Goal: Information Seeking & Learning: Understand process/instructions

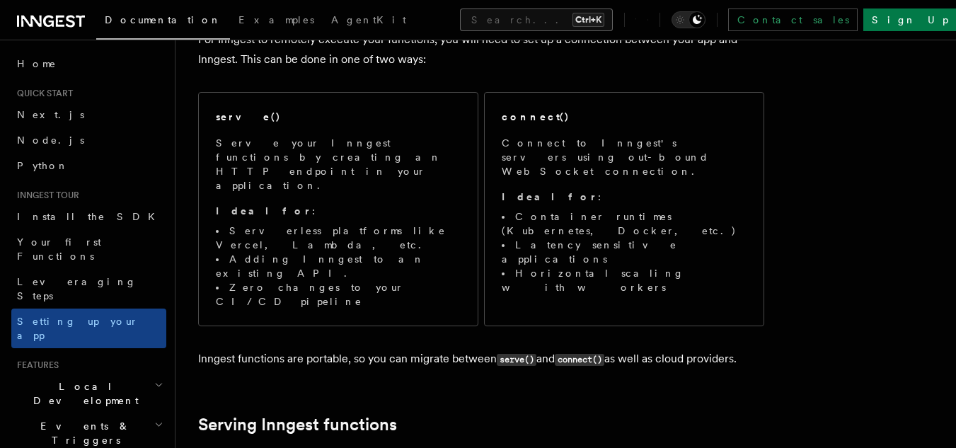
scroll to position [156, 0]
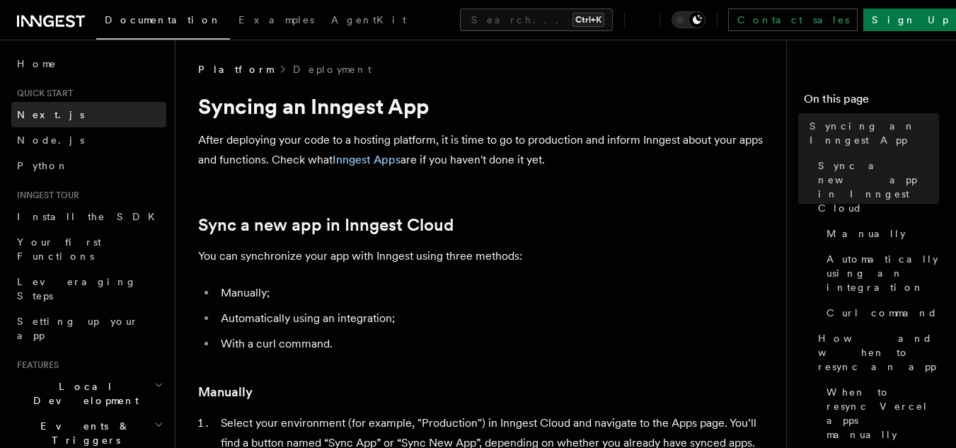
click at [112, 110] on link "Next.js" at bounding box center [88, 114] width 155 height 25
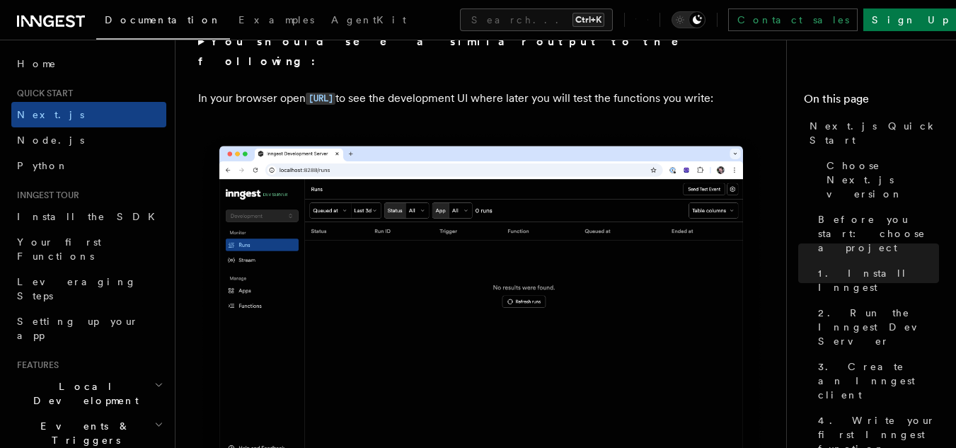
scroll to position [1195, 0]
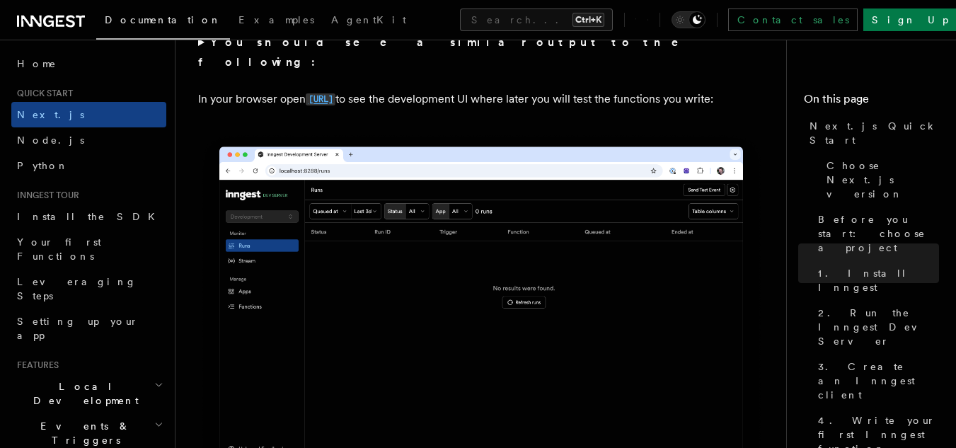
drag, startPoint x: 304, startPoint y: 82, endPoint x: 418, endPoint y: 85, distance: 114.6
click at [418, 89] on p "In your browser open http://localhost:8288 to see the development UI where late…" at bounding box center [481, 99] width 566 height 21
copy p "http://localhost:8288"
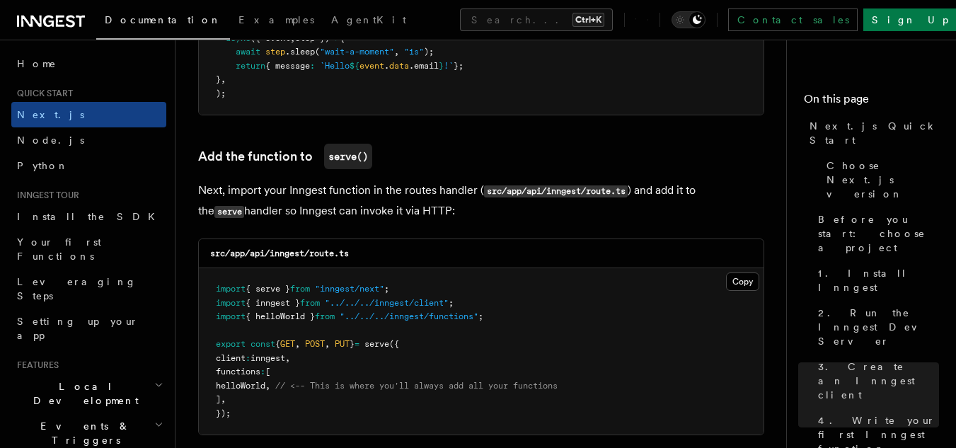
scroll to position [2705, 0]
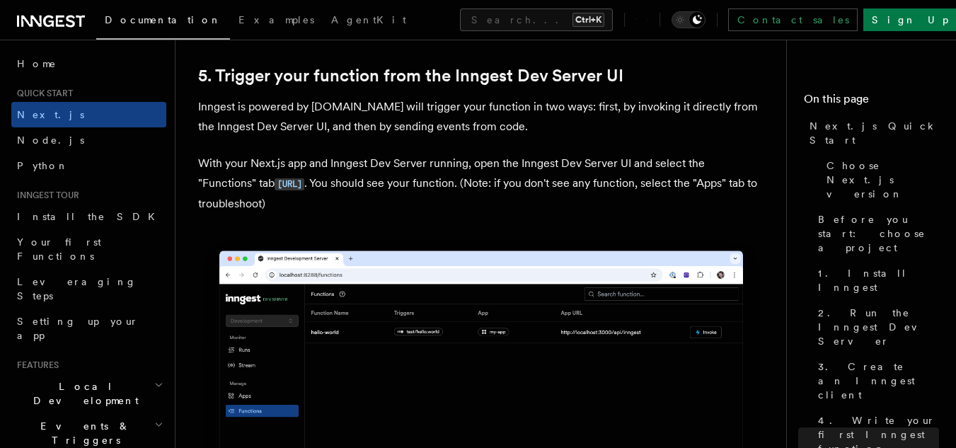
scroll to position [3269, 0]
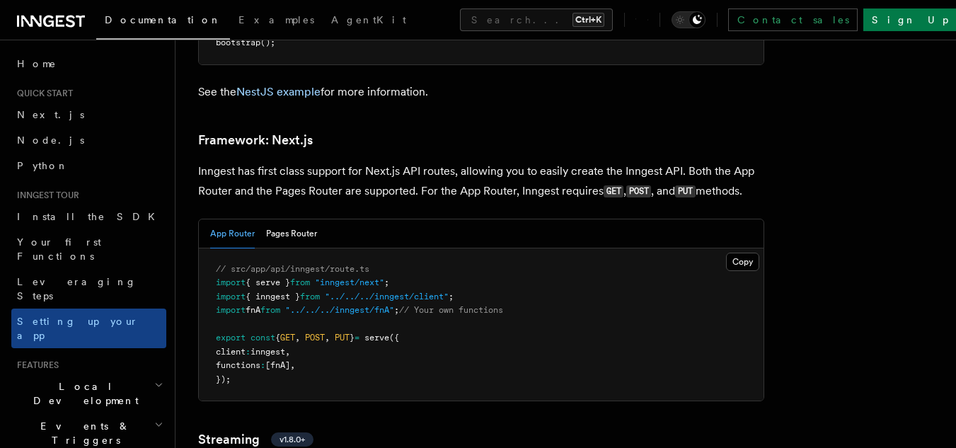
scroll to position [9187, 0]
click at [756, 129] on h3 "Framework: Next.js" at bounding box center [481, 139] width 566 height 20
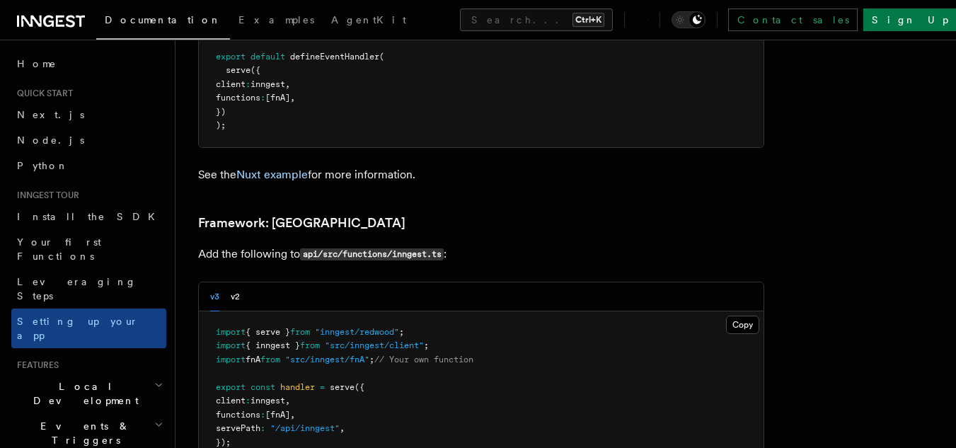
scroll to position [10453, 0]
